Goal: Task Accomplishment & Management: Use online tool/utility

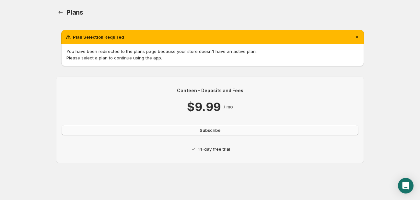
click at [210, 130] on span "Subscribe" at bounding box center [210, 130] width 21 height 6
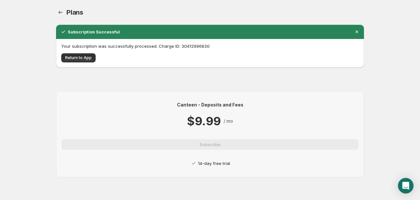
click at [81, 62] on div "Your subscription was successfully processed. Charge ID: 30412996830 Return to …" at bounding box center [210, 53] width 308 height 29
click at [82, 60] on span "Return to App" at bounding box center [78, 57] width 27 height 5
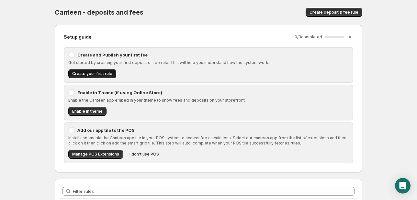
click at [95, 73] on span "Create your first rule" at bounding box center [92, 73] width 40 height 5
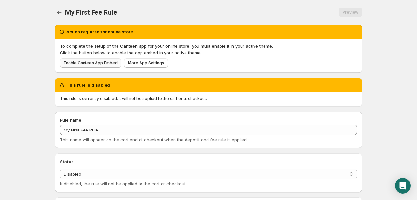
click at [101, 66] on link "Enable Canteen App Embed" at bounding box center [91, 62] width 62 height 9
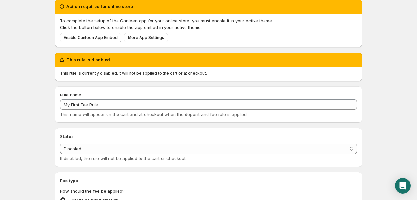
scroll to position [26, 0]
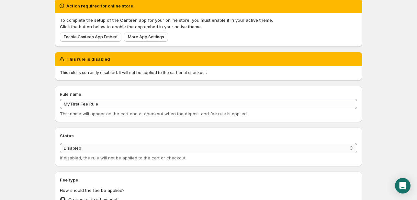
click at [123, 146] on select "Enabled Disabled" at bounding box center [208, 148] width 297 height 10
select select "active"
click at [60, 143] on select "Enabled Disabled" at bounding box center [208, 148] width 297 height 10
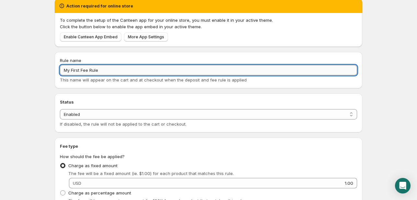
click at [123, 72] on input "My First Fee Rule" at bounding box center [208, 70] width 297 height 10
type input "1"
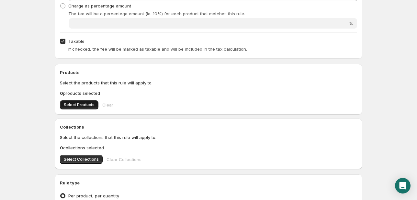
scroll to position [159, 0]
click at [82, 105] on span "Select Products" at bounding box center [79, 104] width 31 height 5
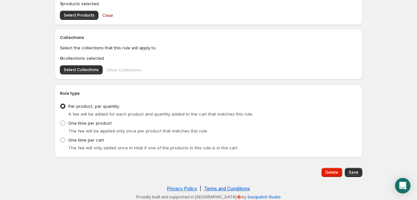
scroll to position [251, 0]
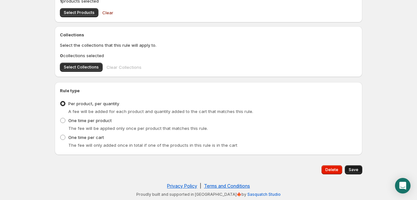
click at [358, 171] on span "Save" at bounding box center [354, 169] width 10 height 5
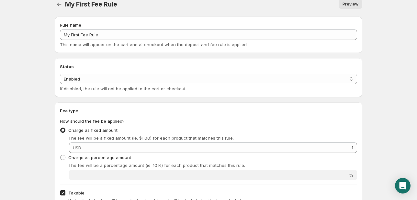
scroll to position [0, 0]
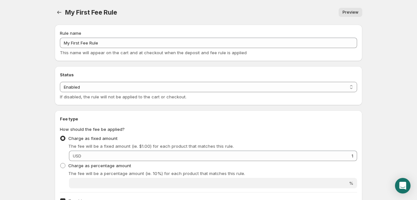
click at [348, 11] on span "Preview" at bounding box center [351, 12] width 16 height 5
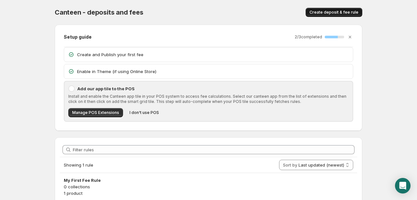
click at [327, 13] on span "Create deposit & fee rule" at bounding box center [334, 12] width 49 height 5
click at [309, 36] on p "2 / 3 completed" at bounding box center [309, 36] width 28 height 5
click at [338, 36] on div "67 %" at bounding box center [331, 37] width 13 height 3
click at [98, 111] on span "Manage POS Extensions" at bounding box center [95, 112] width 47 height 5
click at [101, 112] on span "Manage POS Extensions" at bounding box center [95, 112] width 47 height 5
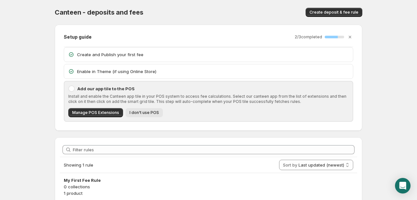
click at [141, 111] on span "I don't use POS" at bounding box center [144, 112] width 29 height 5
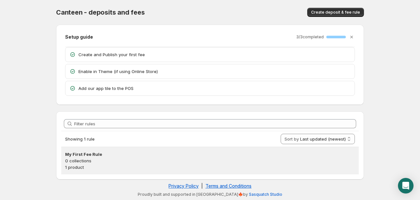
click at [77, 164] on p "1 product" at bounding box center [210, 167] width 290 height 6
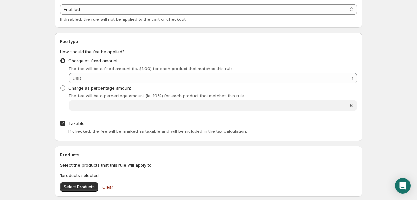
scroll to position [78, 0]
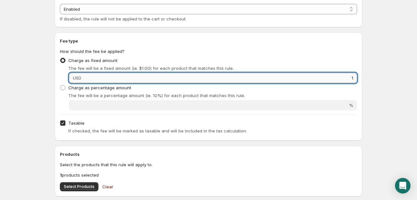
click at [121, 79] on input "1" at bounding box center [220, 78] width 274 height 10
click at [122, 76] on input "1" at bounding box center [220, 78] width 274 height 10
type input "200"
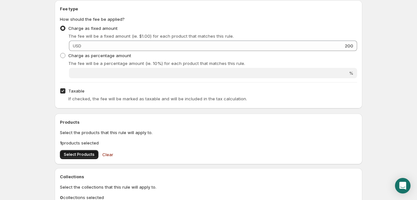
scroll to position [110, 0]
click at [77, 153] on span "Select Products" at bounding box center [79, 153] width 31 height 5
click at [81, 153] on span "Select Products" at bounding box center [79, 153] width 31 height 5
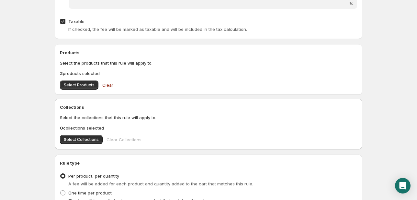
scroll to position [251, 0]
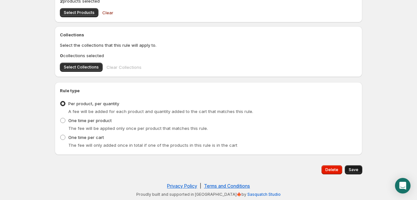
click at [350, 167] on span "Save" at bounding box center [354, 169] width 10 height 5
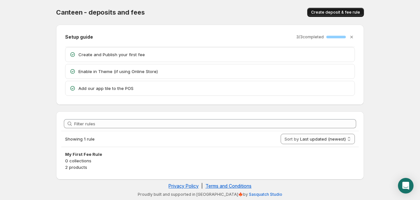
click at [349, 14] on span "Create deposit & fee rule" at bounding box center [335, 12] width 49 height 5
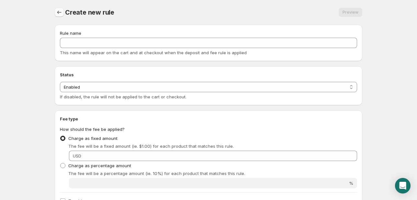
click at [57, 15] on icon "Settings" at bounding box center [59, 12] width 6 height 6
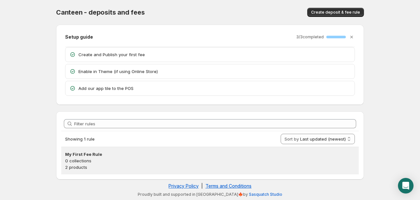
click at [78, 166] on p "2 products" at bounding box center [210, 167] width 290 height 6
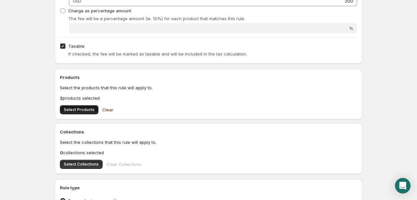
click at [75, 109] on span "Select Products" at bounding box center [79, 109] width 31 height 5
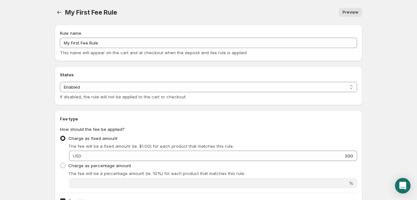
click at [353, 12] on span "Preview" at bounding box center [351, 12] width 16 height 5
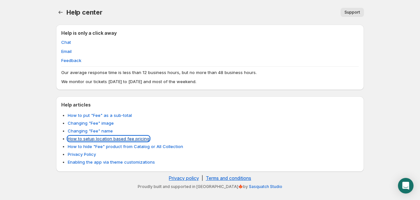
click at [98, 137] on link "How to setup location based fee pricing" at bounding box center [109, 138] width 82 height 5
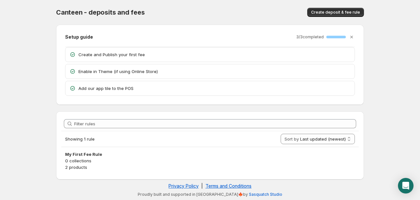
click at [313, 37] on p "3 / 3 completed" at bounding box center [310, 36] width 28 height 5
click at [109, 89] on p "Add our app tile to the POS" at bounding box center [214, 88] width 272 height 6
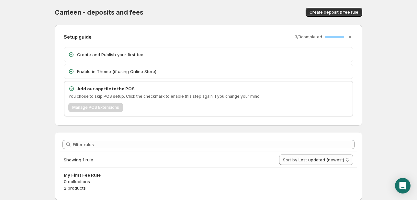
click at [101, 108] on div "Manage POS Extensions" at bounding box center [208, 107] width 281 height 9
click at [87, 89] on p "Add our app tile to the POS" at bounding box center [212, 88] width 271 height 6
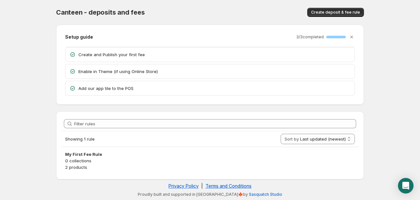
click at [87, 87] on p "Add our app tile to the POS" at bounding box center [214, 88] width 272 height 6
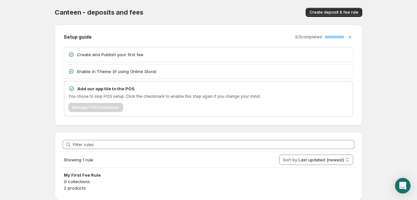
click at [70, 88] on icon at bounding box center [71, 88] width 6 height 6
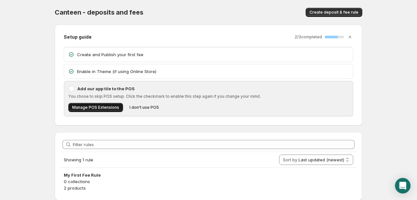
click at [87, 109] on span "Manage POS Extensions" at bounding box center [95, 107] width 47 height 5
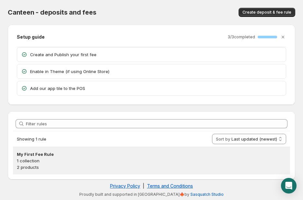
click at [40, 155] on h3 "My First Fee Rule" at bounding box center [152, 154] width 270 height 6
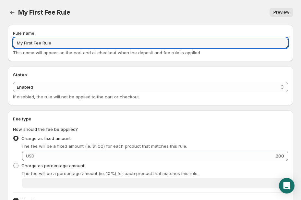
drag, startPoint x: 63, startPoint y: 43, endPoint x: 10, endPoint y: 42, distance: 52.5
click at [10, 42] on div "Rule name My First Fee Rule This name will appear on the cart and at checkout w…" at bounding box center [150, 43] width 285 height 36
type input "Core"
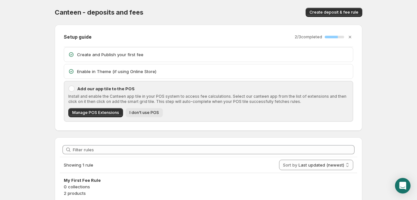
click at [135, 114] on span "I don't use POS" at bounding box center [144, 112] width 29 height 5
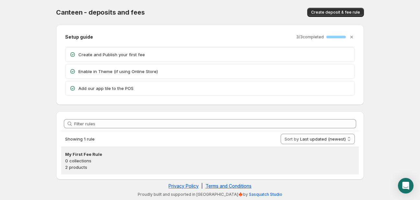
click at [82, 161] on p "0 collections" at bounding box center [210, 160] width 290 height 6
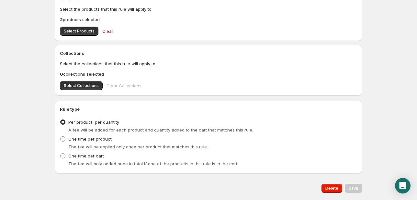
scroll to position [233, 0]
click at [87, 85] on span "Select Collections" at bounding box center [81, 85] width 35 height 5
click at [356, 187] on span "Save" at bounding box center [354, 187] width 10 height 5
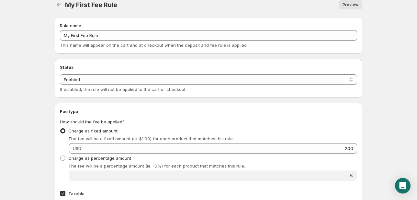
scroll to position [0, 0]
